Goal: Find specific page/section: Find specific page/section

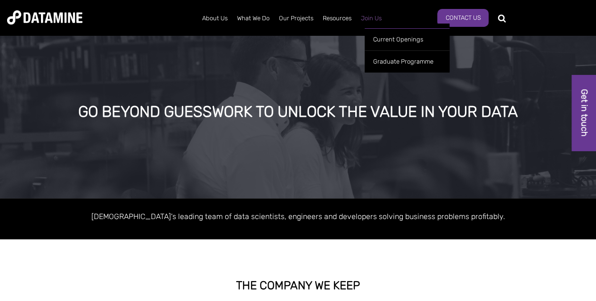
click at [374, 18] on link "Join Us" at bounding box center [371, 18] width 30 height 25
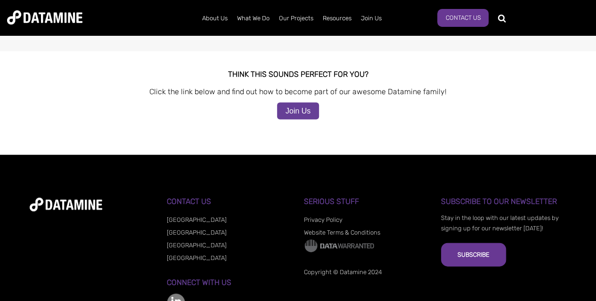
scroll to position [986, 0]
click at [306, 103] on link "Join Us" at bounding box center [298, 111] width 42 height 17
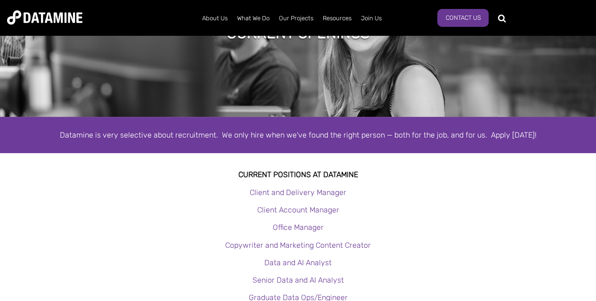
scroll to position [93, 0]
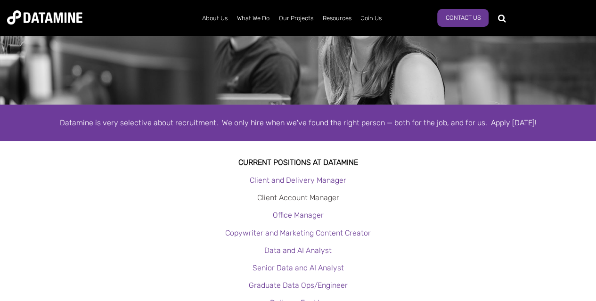
click at [321, 199] on link "Client Account Manager" at bounding box center [298, 197] width 82 height 9
